Goal: Task Accomplishment & Management: Complete application form

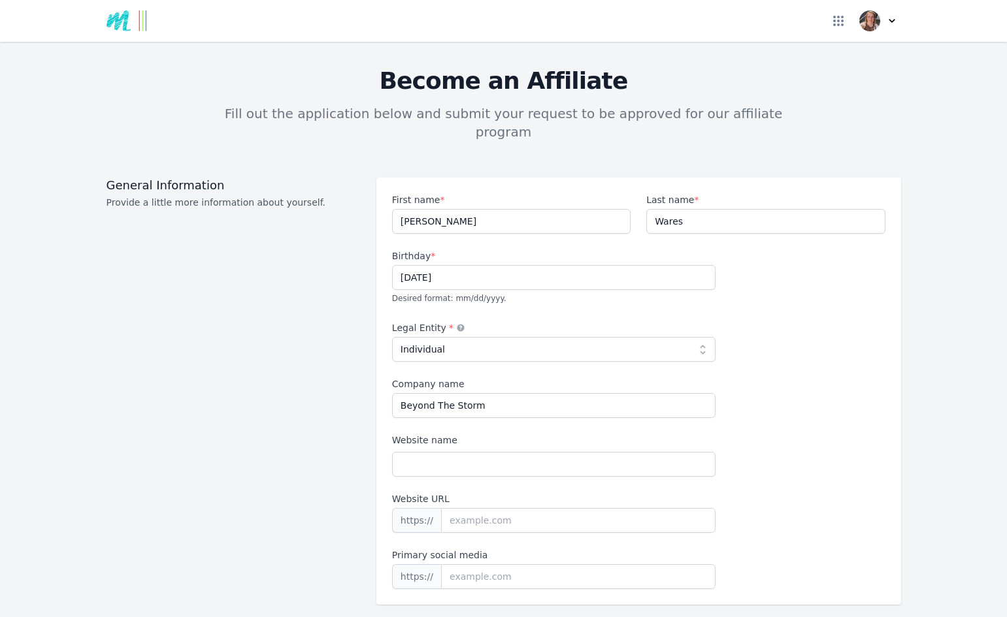
select select "individual"
click at [498, 452] on input "Website name" at bounding box center [553, 464] width 323 height 25
type input "[DOMAIN_NAME]"
click at [576, 508] on input "Website URL" at bounding box center [578, 520] width 274 height 25
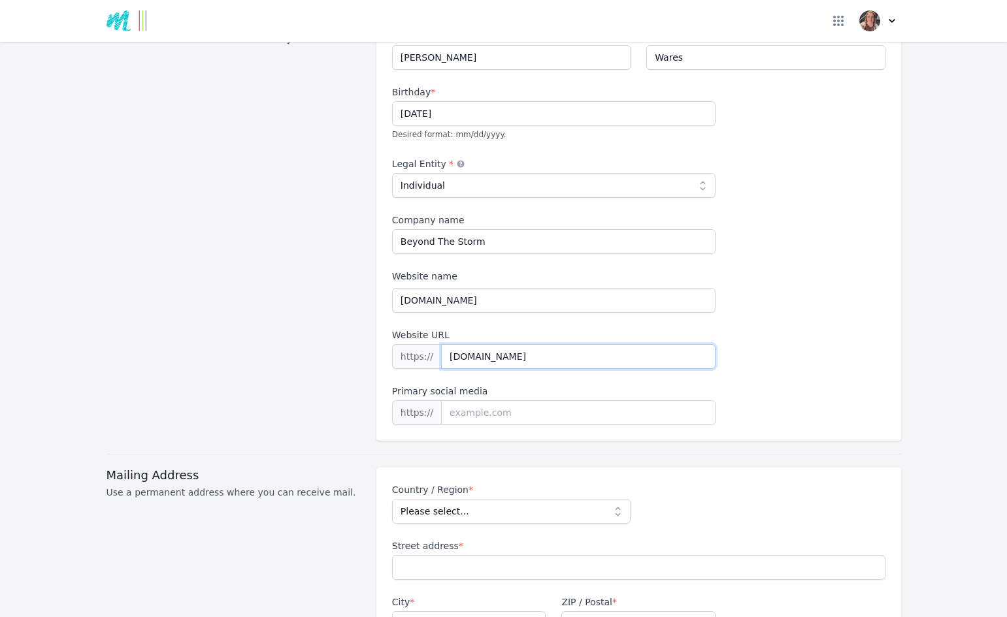
scroll to position [170, 0]
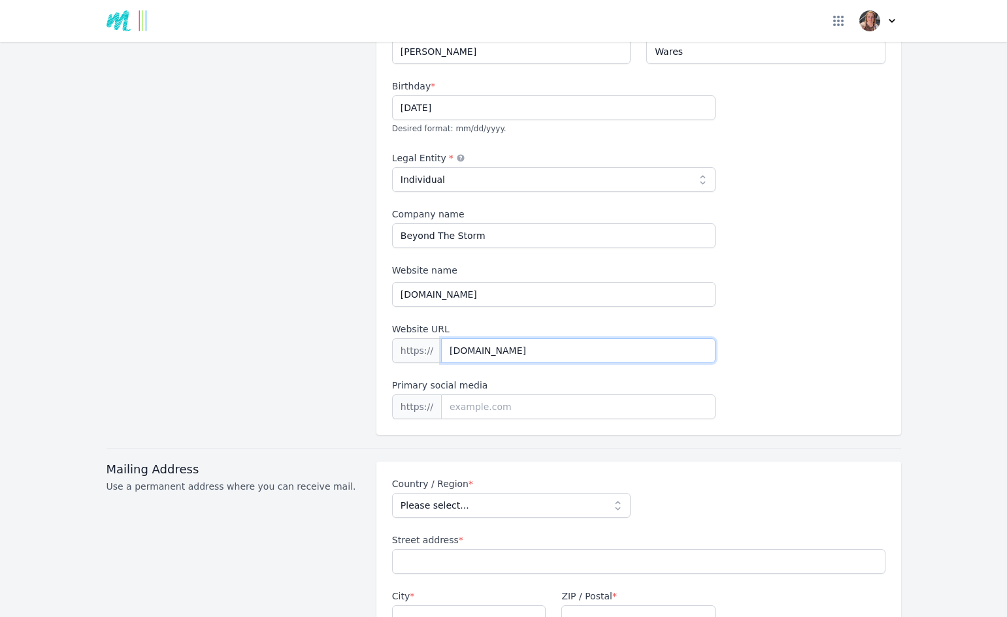
type input "[DOMAIN_NAME]"
click at [511, 395] on input at bounding box center [578, 407] width 274 height 25
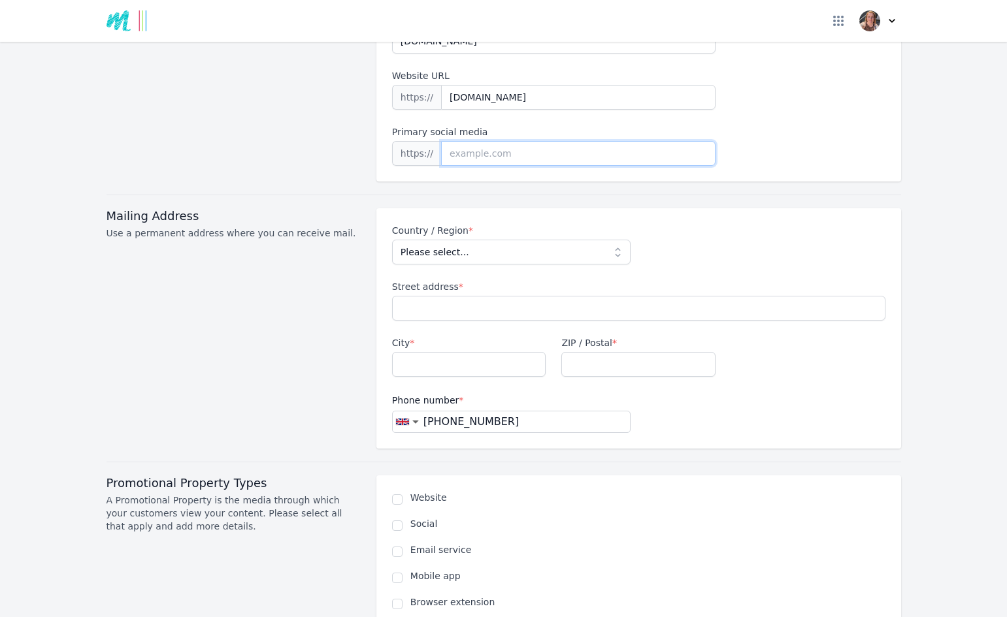
scroll to position [427, 0]
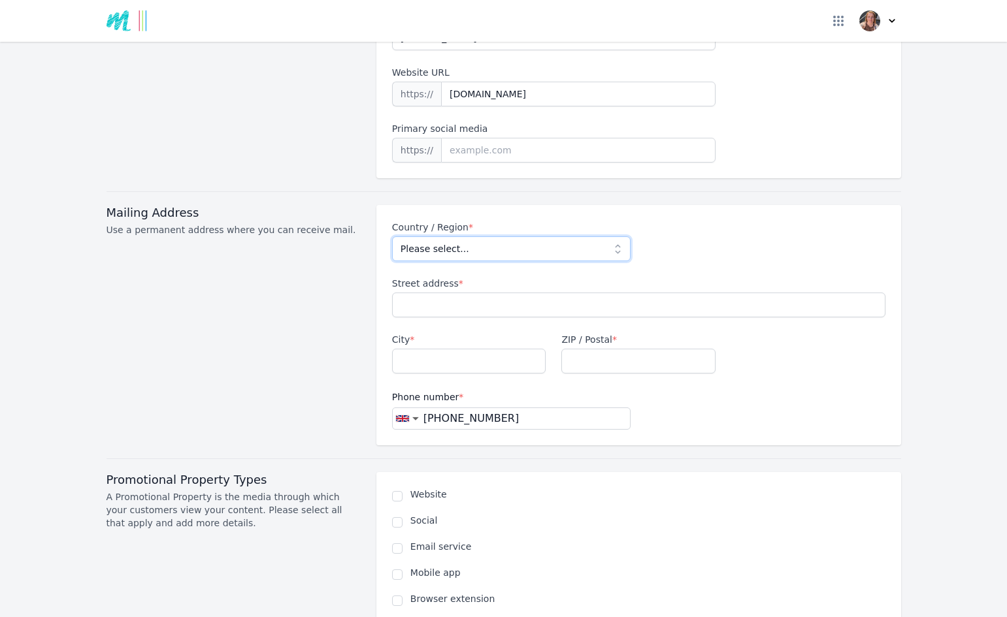
click at [516, 236] on select "Please select... [GEOGRAPHIC_DATA] [GEOGRAPHIC_DATA] [GEOGRAPHIC_DATA] [US_STAT…" at bounding box center [511, 248] width 238 height 25
select select "GB"
click at [392, 236] on select "Please select... [GEOGRAPHIC_DATA] [GEOGRAPHIC_DATA] [GEOGRAPHIC_DATA] [US_STAT…" at bounding box center [511, 248] width 238 height 25
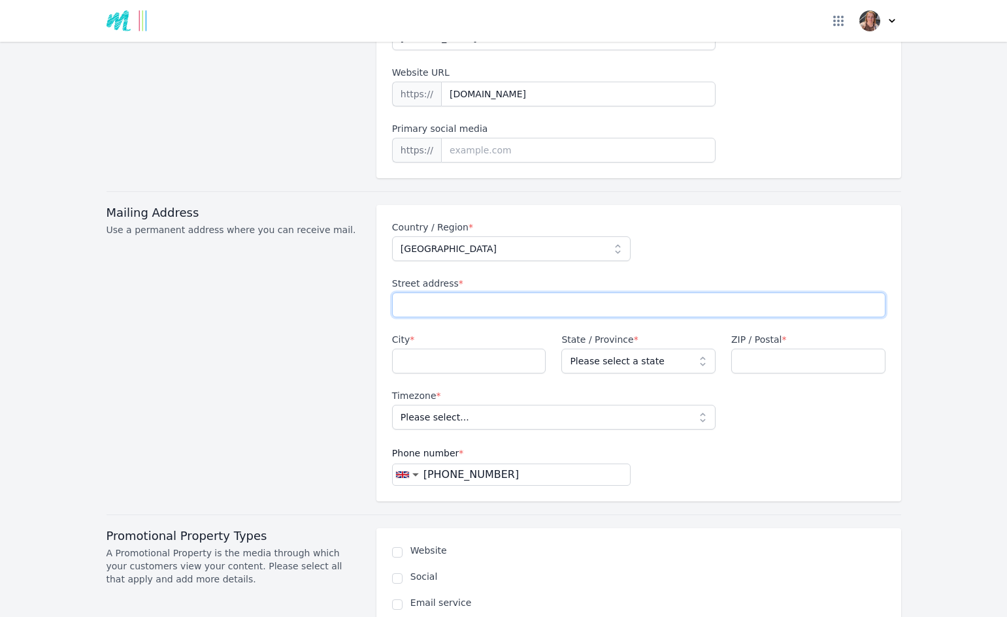
click at [460, 293] on input "Street address *" at bounding box center [638, 305] width 493 height 25
type input "[STREET_ADDRESS]"
type input "Inverness"
click at [627, 349] on select "Please select a state [GEOGRAPHIC_DATA] [GEOGRAPHIC_DATA] [GEOGRAPHIC_DATA] [GE…" at bounding box center [638, 361] width 154 height 25
select select "HLD"
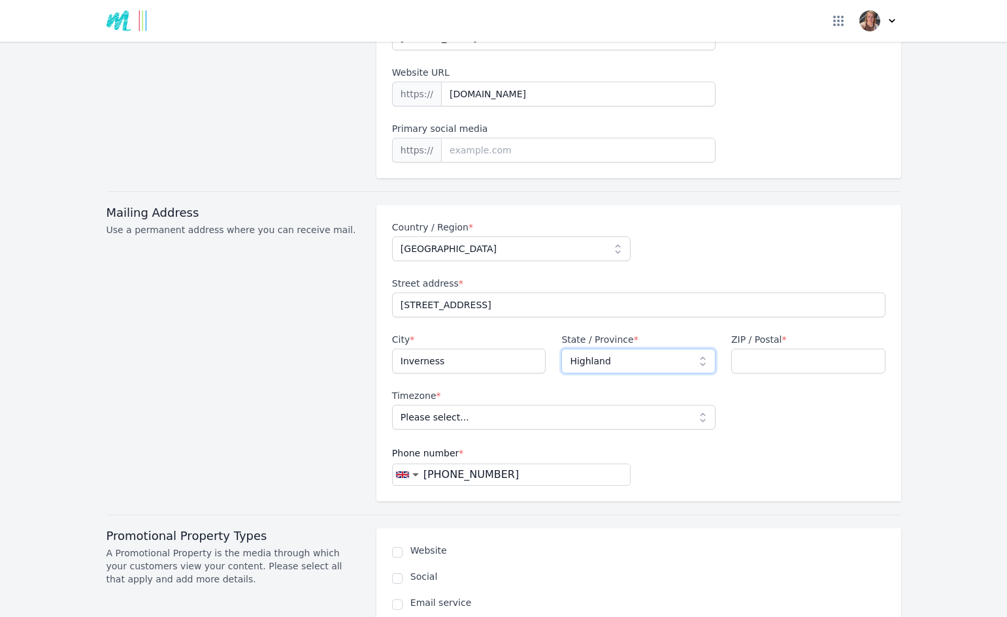
click at [561, 349] on select "Please select a state [GEOGRAPHIC_DATA] [GEOGRAPHIC_DATA] [GEOGRAPHIC_DATA] [GE…" at bounding box center [638, 361] width 154 height 25
click at [776, 349] on input "ZIP / Postal *" at bounding box center [808, 361] width 154 height 25
type input "IV2 4NG"
click at [677, 405] on select "Please select... [GEOGRAPHIC_DATA]/[GEOGRAPHIC_DATA]" at bounding box center [553, 417] width 323 height 25
select select "Europe/[GEOGRAPHIC_DATA]"
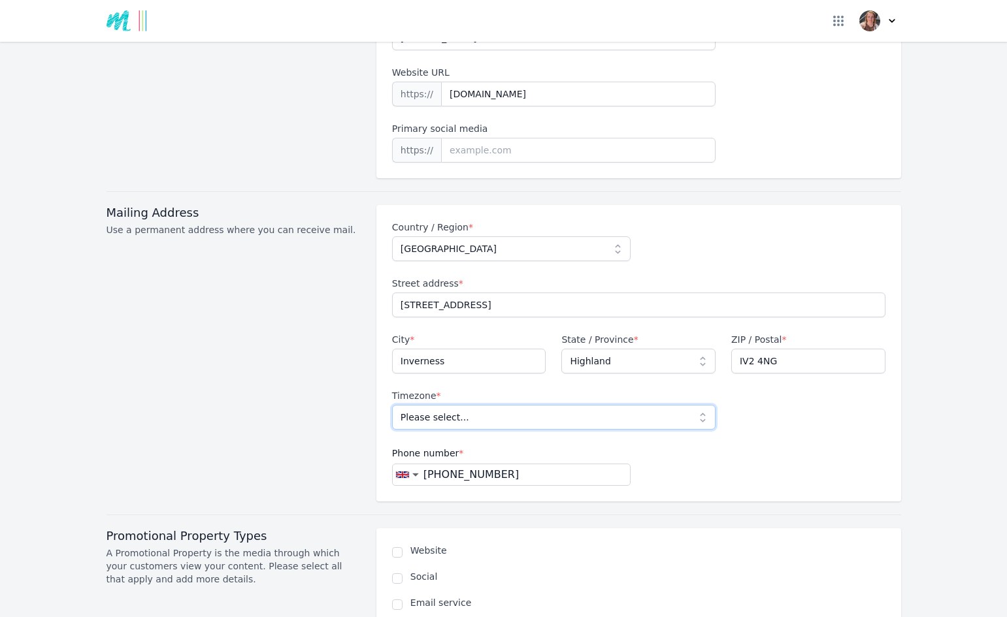
click at [392, 405] on select "Please select... [GEOGRAPHIC_DATA]/[GEOGRAPHIC_DATA]" at bounding box center [553, 417] width 323 height 25
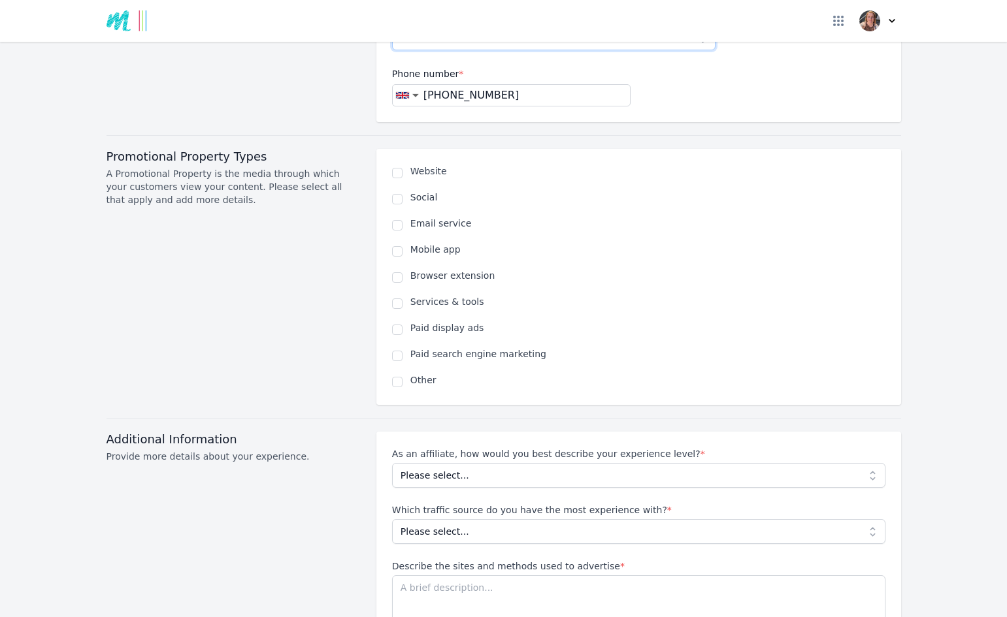
scroll to position [808, 0]
click at [395, 166] on input "checkbox" at bounding box center [397, 171] width 10 height 10
checkbox input "true"
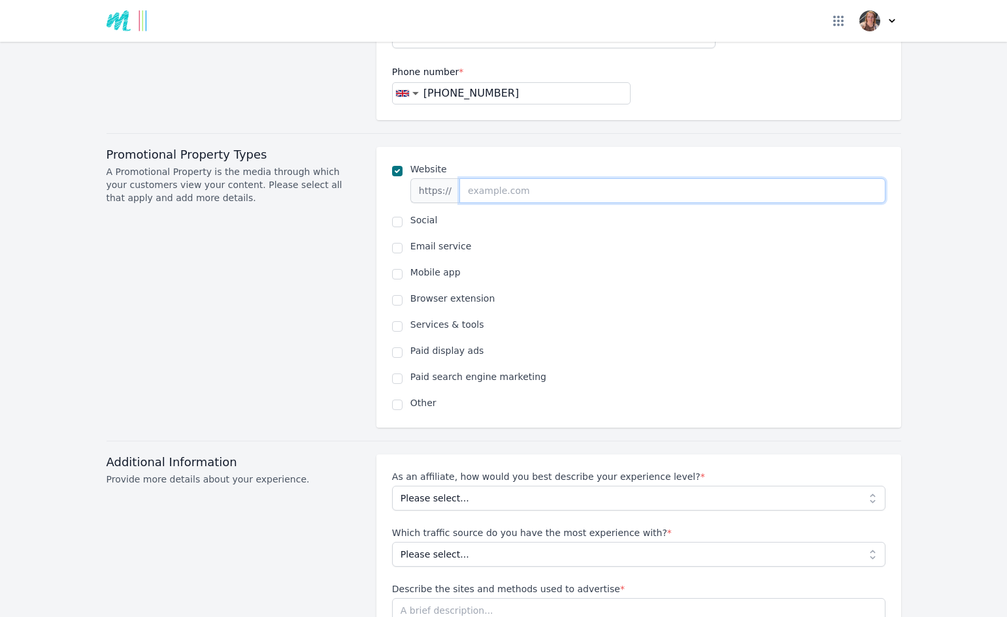
click at [521, 178] on input "url" at bounding box center [671, 190] width 425 height 25
type input "[DOMAIN_NAME]"
click at [396, 217] on input "checkbox" at bounding box center [397, 222] width 10 height 10
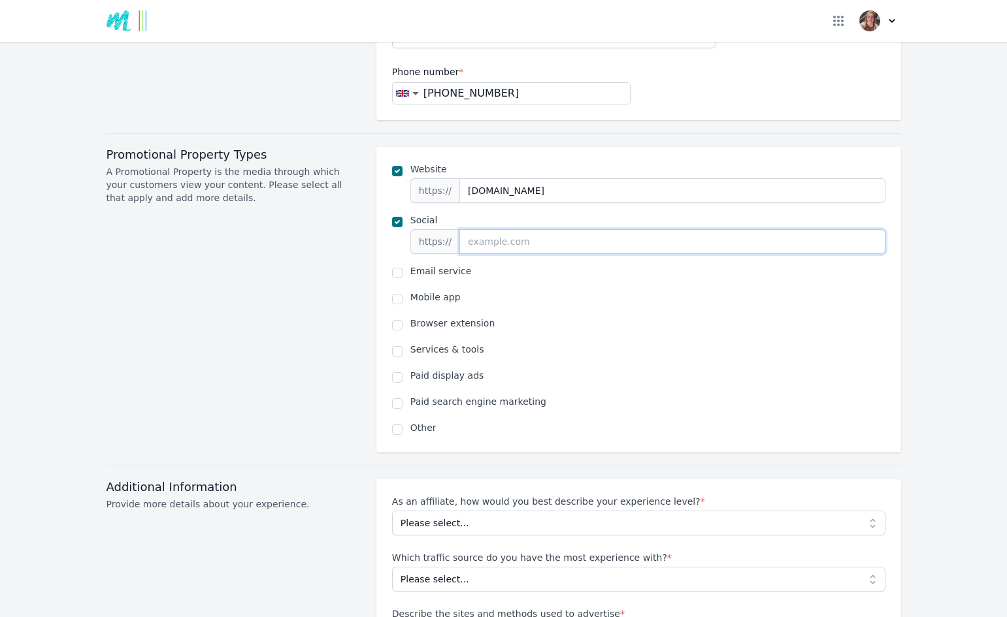
click at [509, 229] on input "url" at bounding box center [671, 241] width 425 height 25
click at [395, 217] on input "checkbox" at bounding box center [397, 222] width 10 height 10
checkbox input "false"
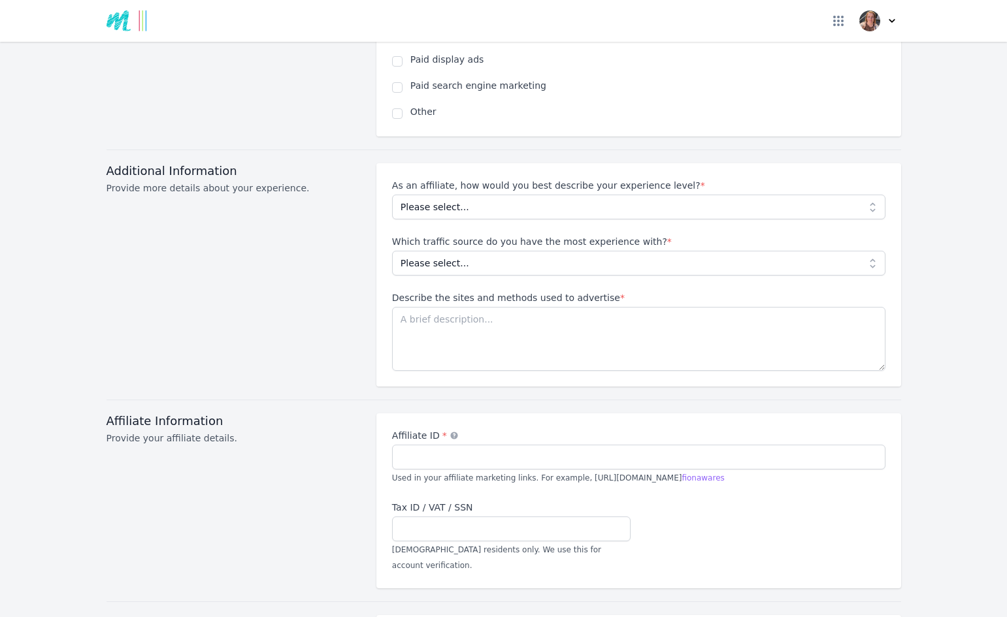
scroll to position [1100, 0]
click at [534, 194] on select "Please select... Beginner Intermediate Expert" at bounding box center [638, 206] width 493 height 25
select select "Beginner"
click at [392, 194] on select "Please select... Beginner Intermediate Expert" at bounding box center [638, 206] width 493 height 25
click at [527, 250] on select "Please select... No experience Social media Pay per click Media buying Organic …" at bounding box center [638, 262] width 493 height 25
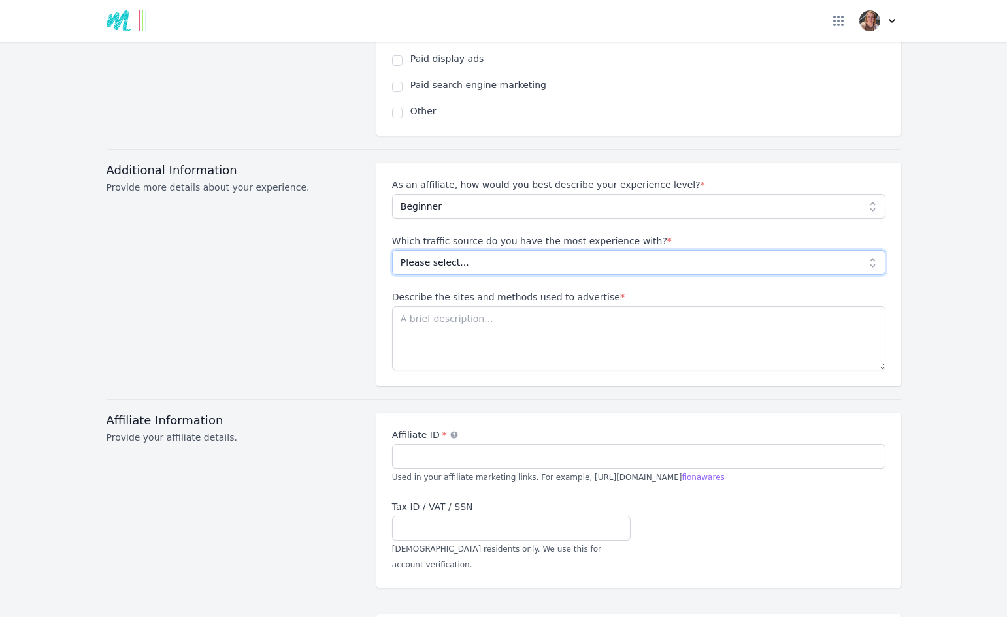
select select "Social media"
click at [392, 250] on select "Please select... No experience Social media Pay per click Media buying Organic …" at bounding box center [638, 262] width 493 height 25
click at [518, 306] on textarea "Describe the sites and methods used to advertise *" at bounding box center [638, 338] width 493 height 64
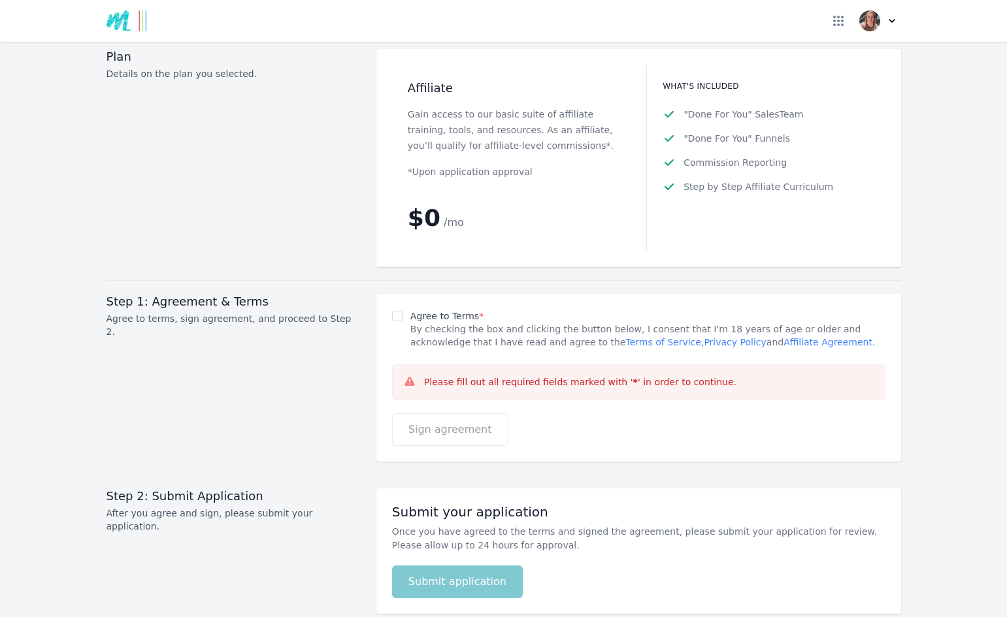
scroll to position [1671, 0]
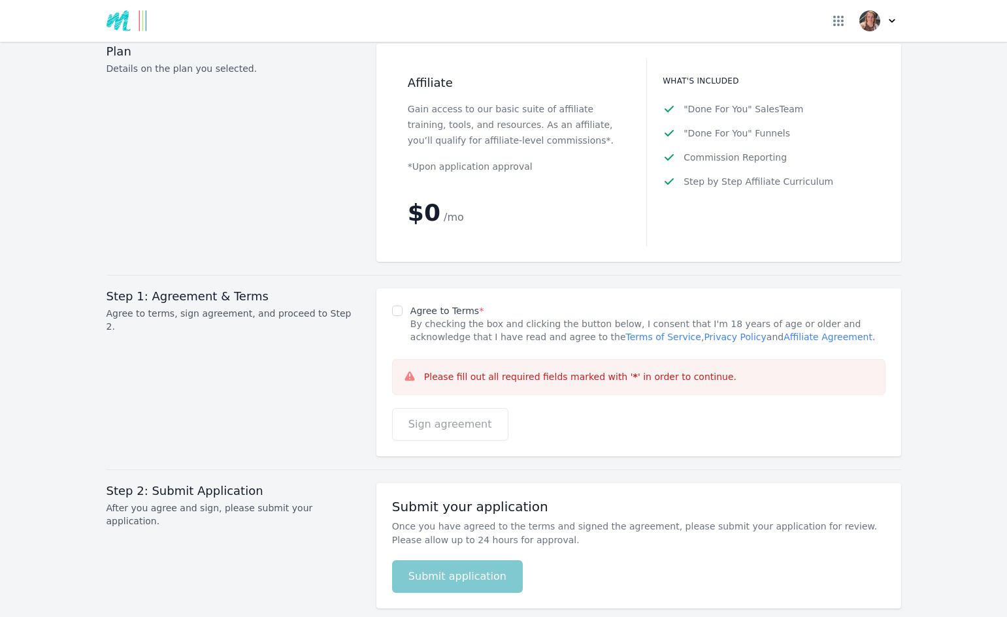
type textarea "Tiktok, Insta, Facebook, own website, Google SEO"
click at [396, 306] on input "Agree to Terms *" at bounding box center [397, 311] width 10 height 10
checkbox input "true"
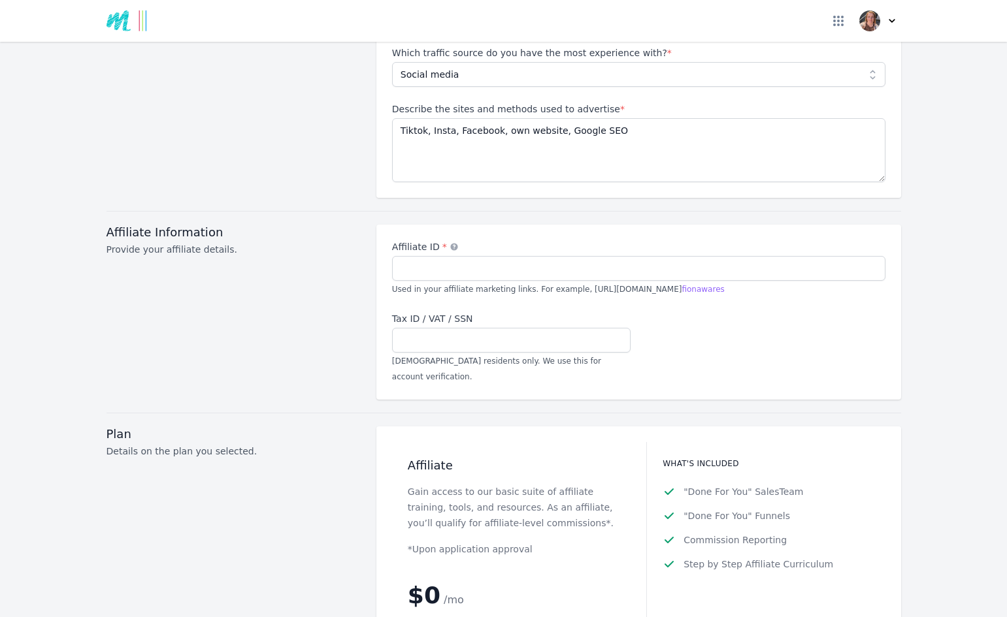
scroll to position [1289, 0]
click at [450, 242] on icon at bounding box center [453, 245] width 7 height 7
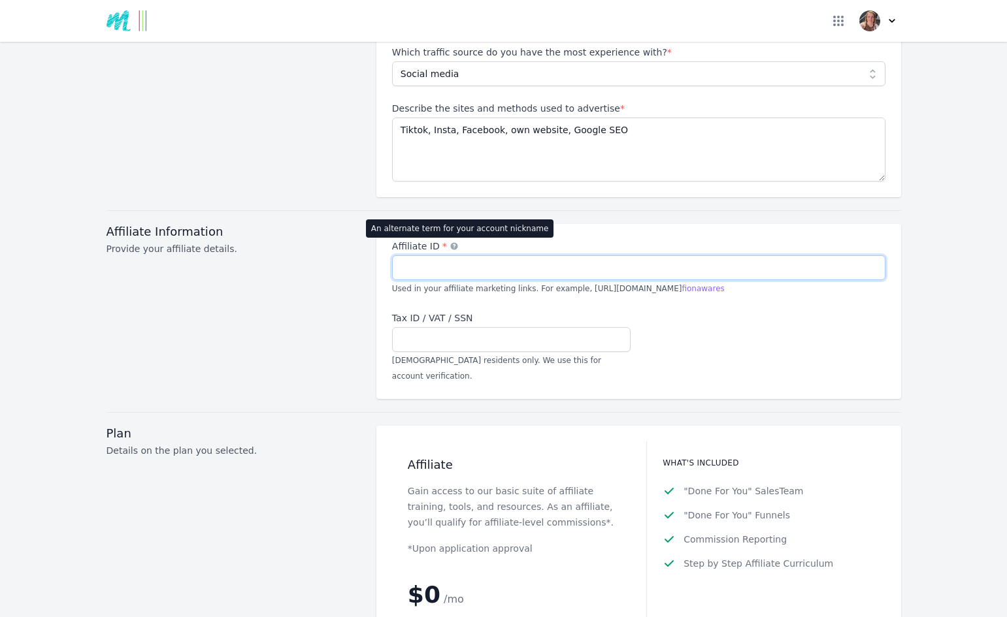
click at [448, 255] on input "Affiliate ID * An alternate term for your account nickname" at bounding box center [638, 267] width 493 height 25
click at [461, 255] on input "Affiliate ID * An alternate term for your account nickname" at bounding box center [638, 267] width 493 height 25
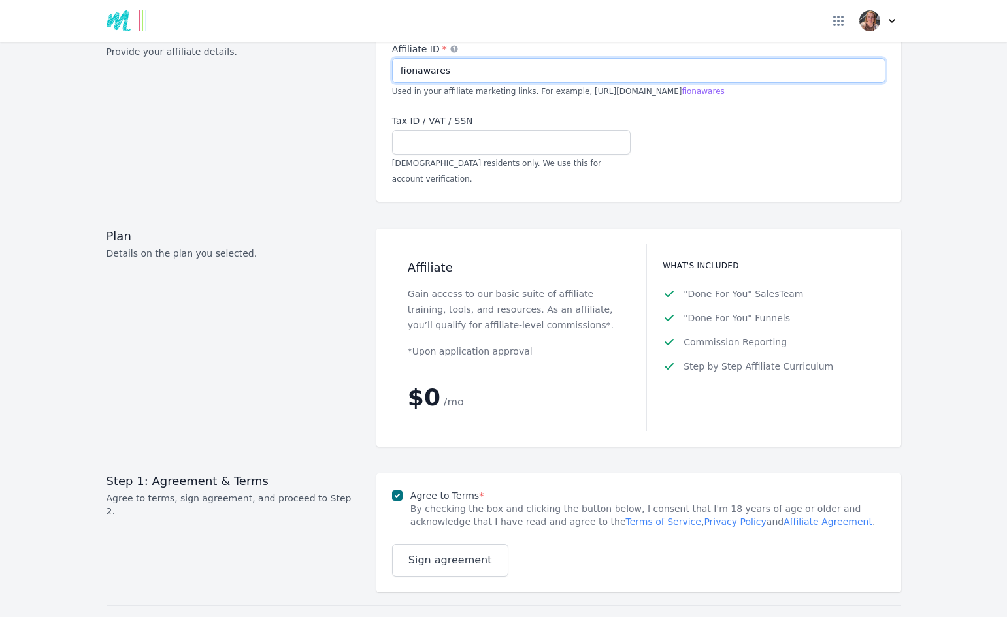
scroll to position [1649, 0]
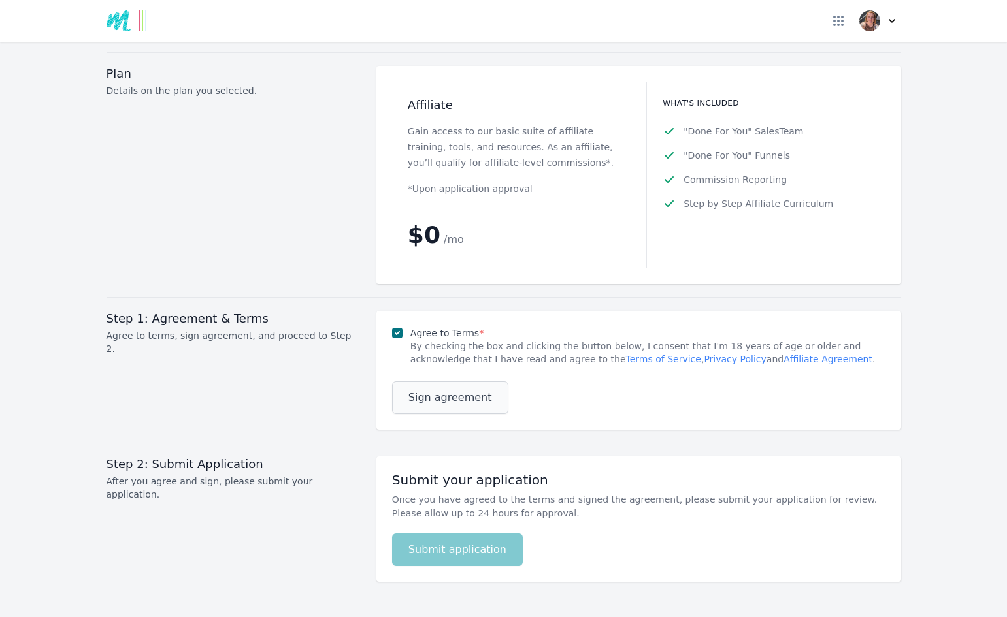
type input "fionawares"
click at [434, 390] on span "Sign agreement" at bounding box center [450, 398] width 84 height 16
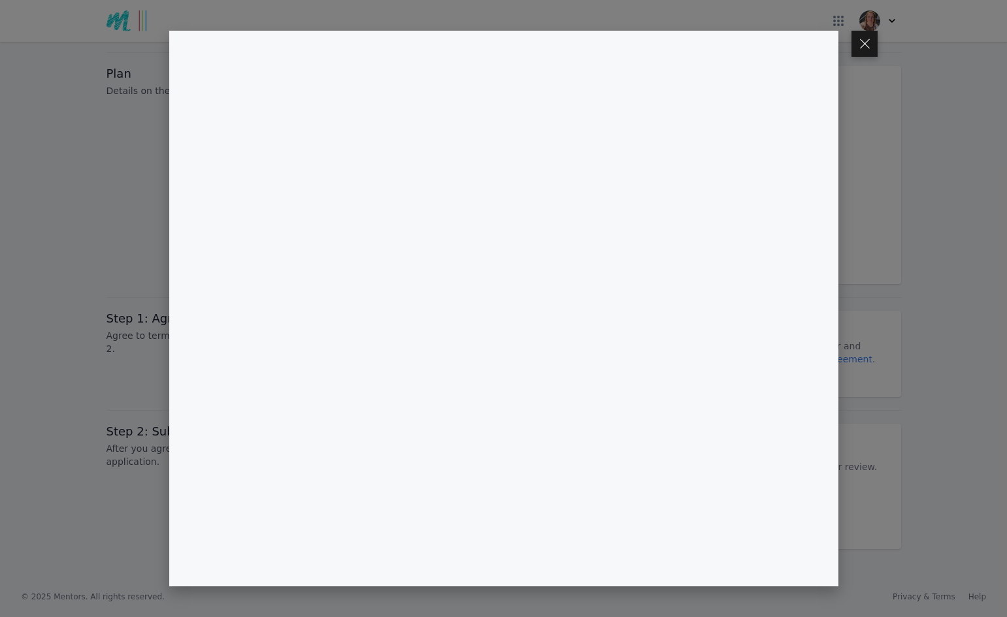
scroll to position [1616, 0]
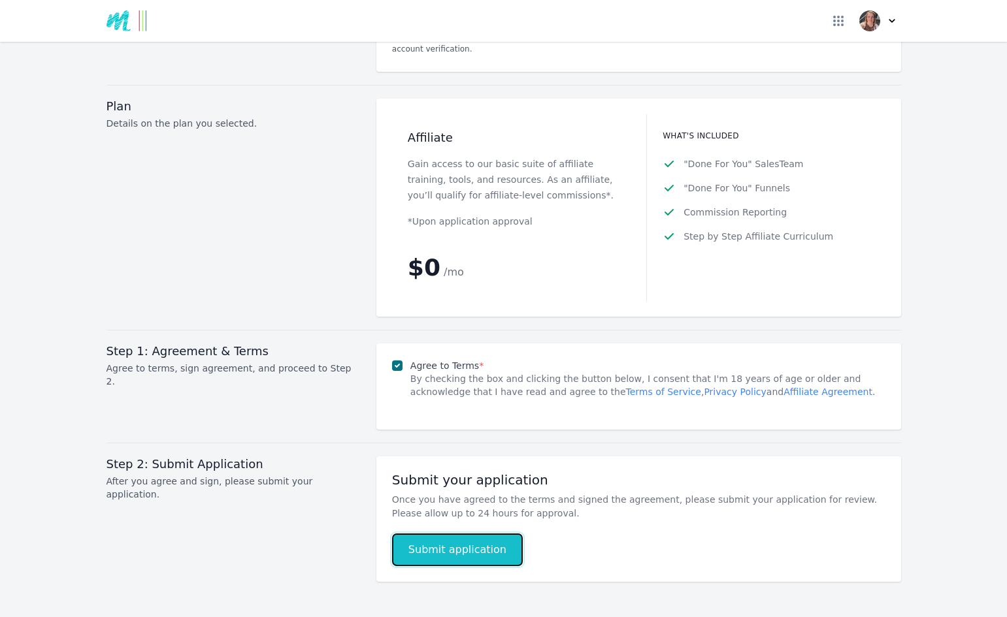
click at [453, 534] on button "Submit application" at bounding box center [457, 550] width 131 height 33
